Goal: Information Seeking & Learning: Learn about a topic

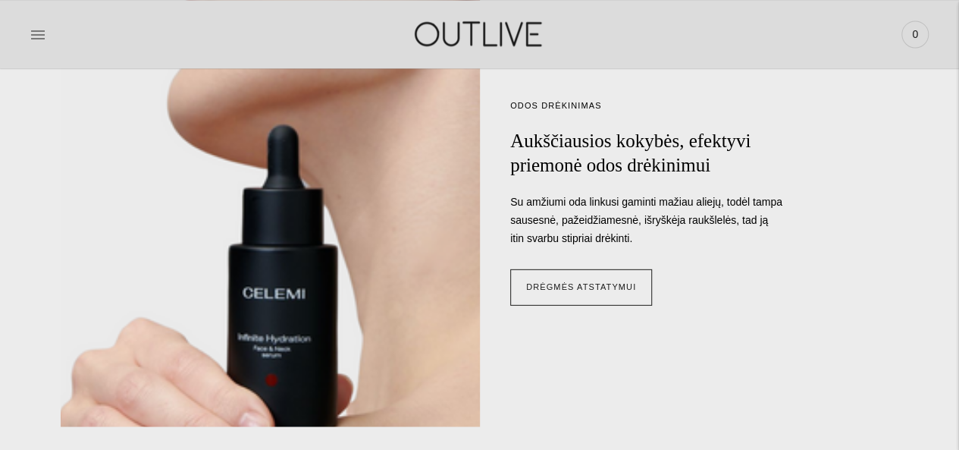
scroll to position [1114, 0]
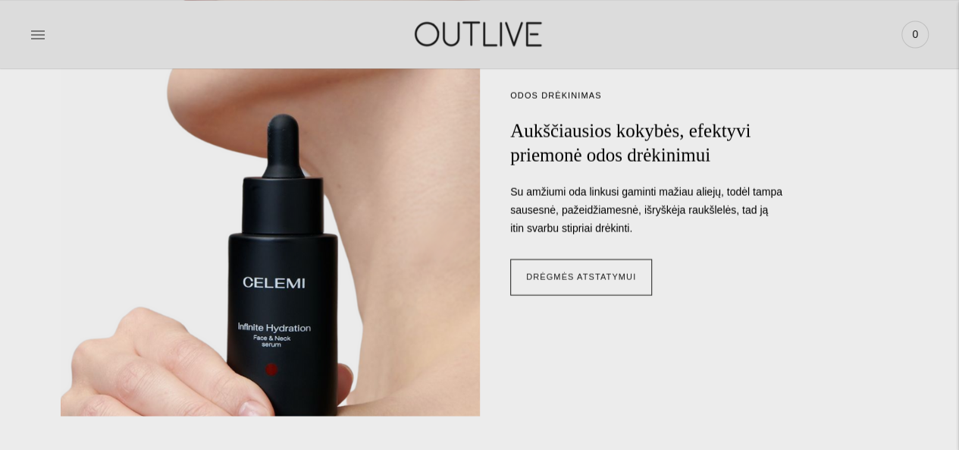
click at [406, 259] on img at bounding box center [270, 185] width 465 height 512
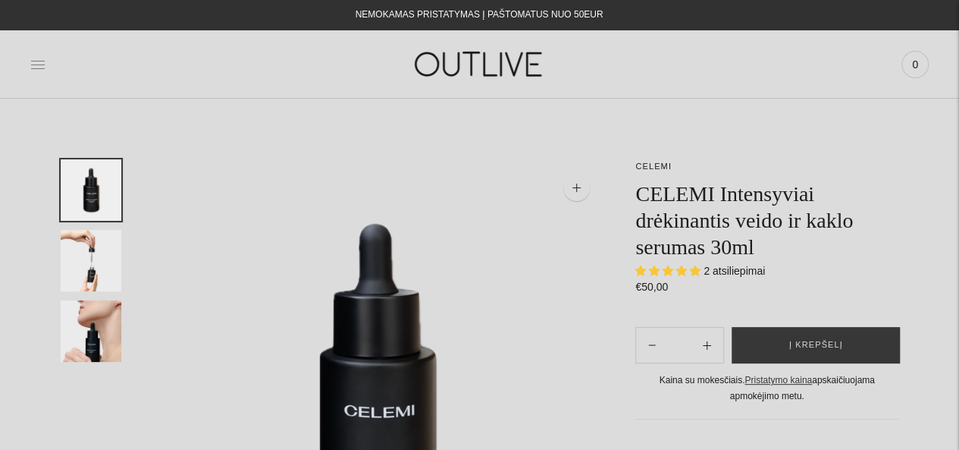
click at [41, 66] on icon at bounding box center [37, 64] width 15 height 15
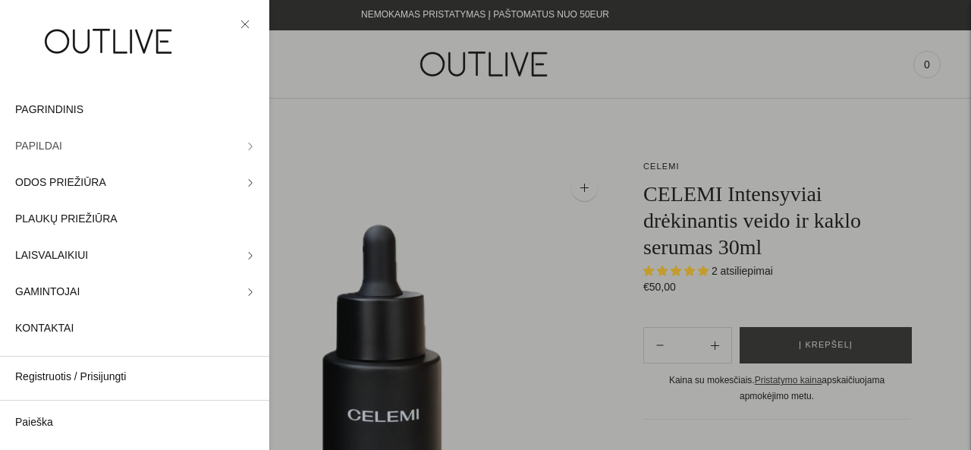
click at [49, 144] on span "PAPILDAI" at bounding box center [38, 146] width 47 height 18
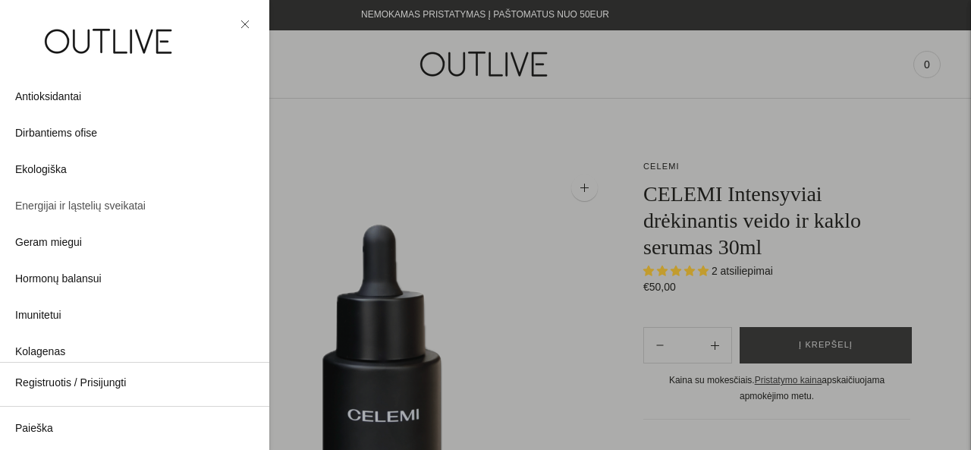
scroll to position [155, 0]
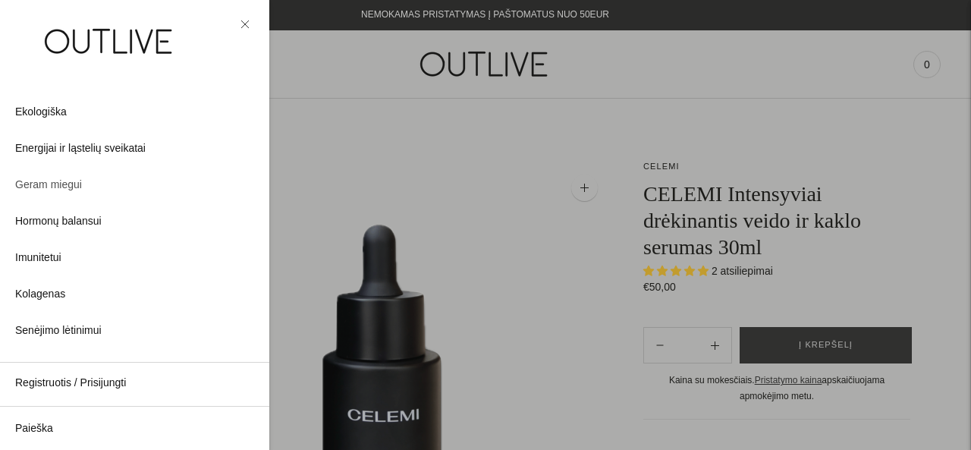
click at [60, 177] on span "Geram miegui" at bounding box center [48, 185] width 67 height 18
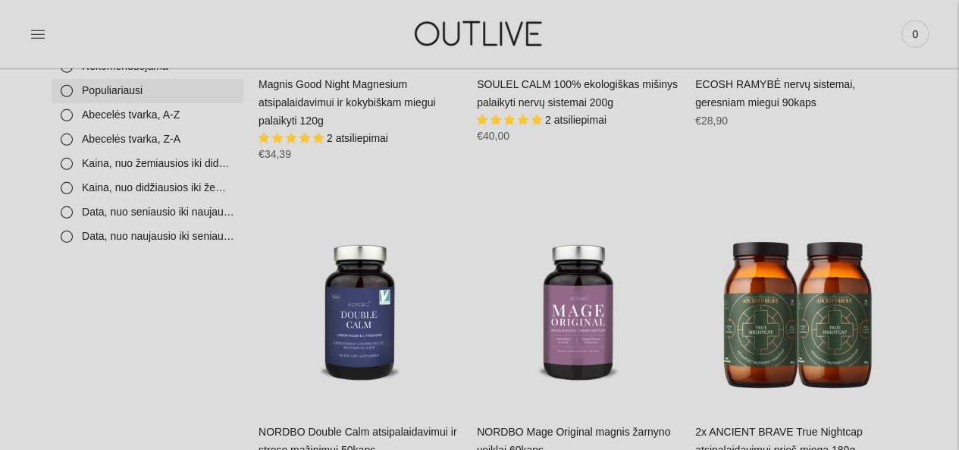
scroll to position [2182, 0]
